Goal: Obtain resource: Obtain resource

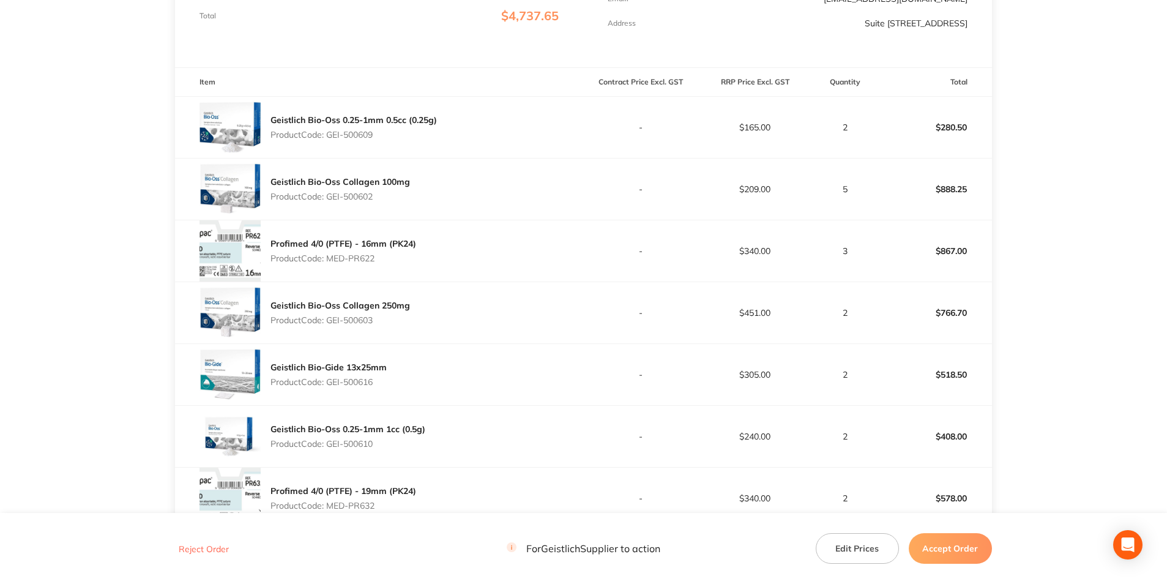
scroll to position [542, 0]
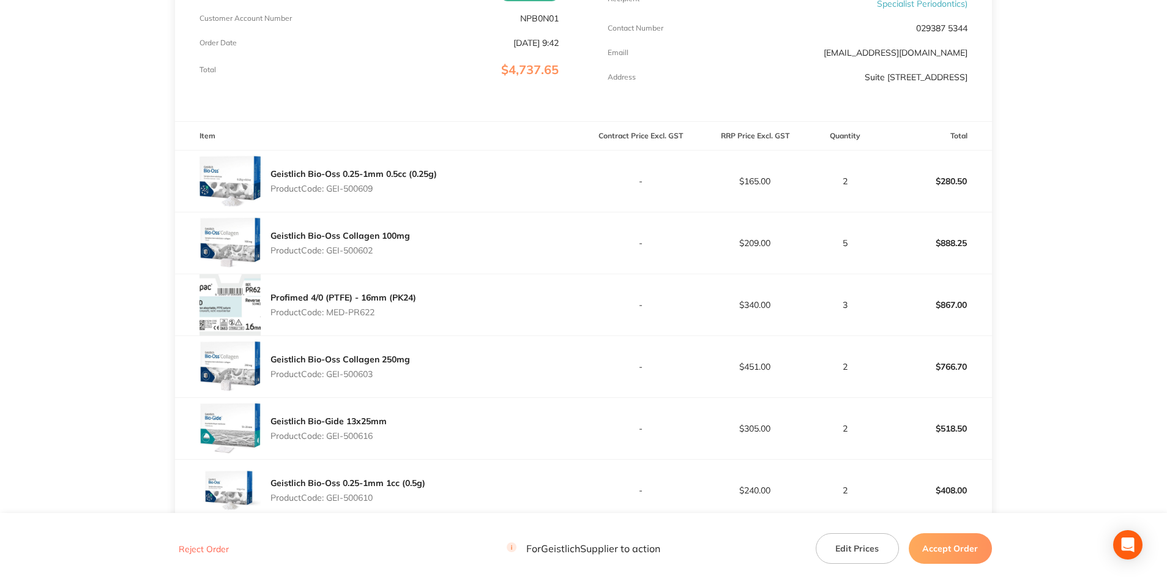
scroll to position [428, 0]
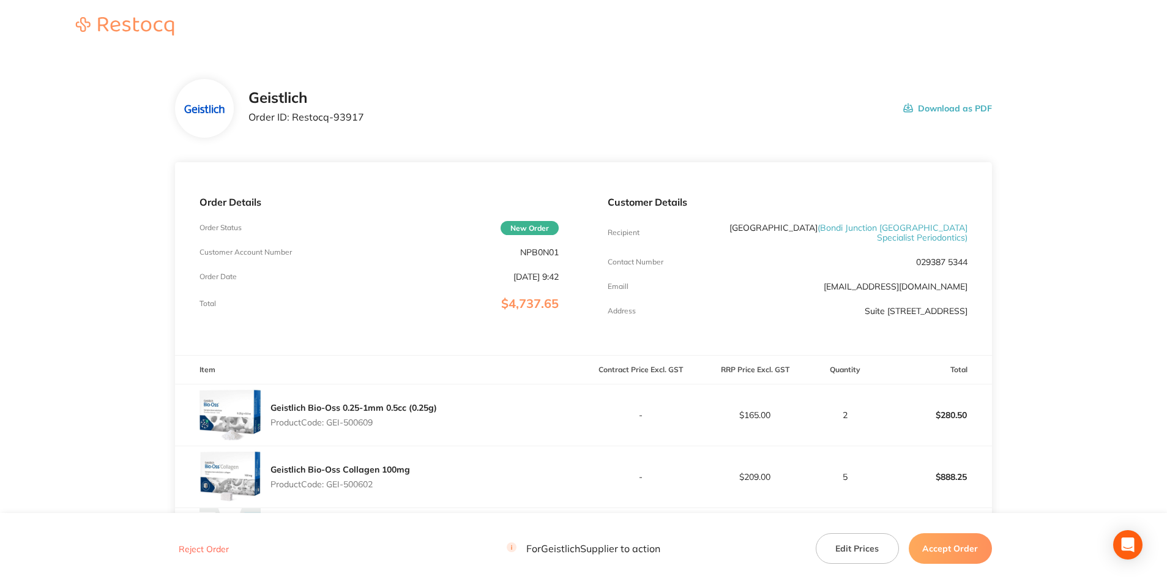
click at [534, 249] on p "NPB0N01" at bounding box center [539, 252] width 39 height 10
copy p "NPB0N01"
drag, startPoint x: 376, startPoint y: 116, endPoint x: 294, endPoint y: 117, distance: 82.6
click at [294, 117] on div "Geistlich Order ID: Restocq- 93917 Download as PDF" at bounding box center [620, 108] width 744 height 38
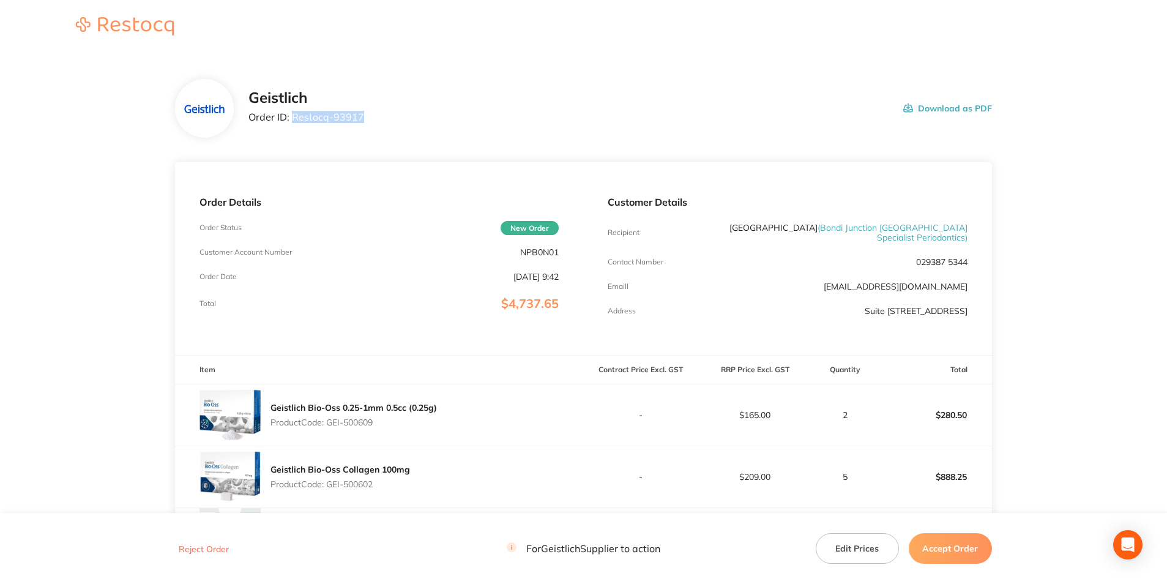
copy p "Restocq- 93917"
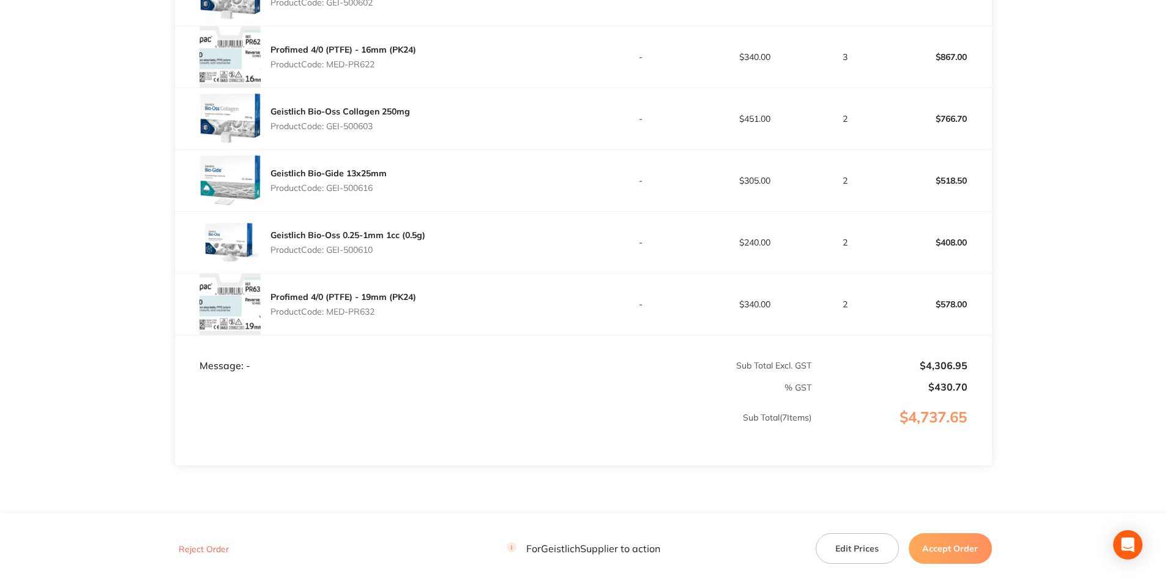
scroll to position [542, 0]
